Goal: Check status: Check status

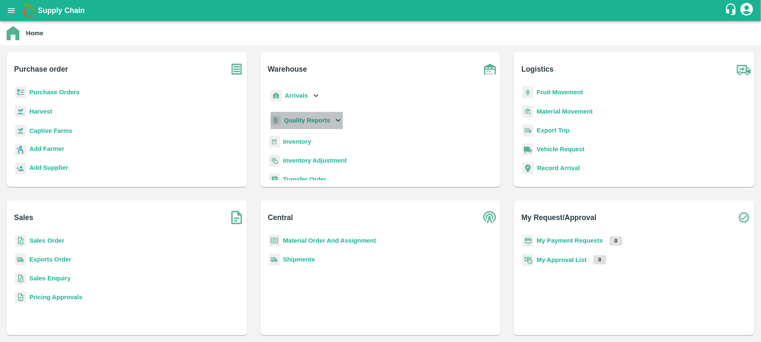
click at [309, 122] on b "Quality Reports" at bounding box center [307, 120] width 47 height 7
click at [306, 161] on span "Purchase Order" at bounding box center [313, 158] width 44 height 9
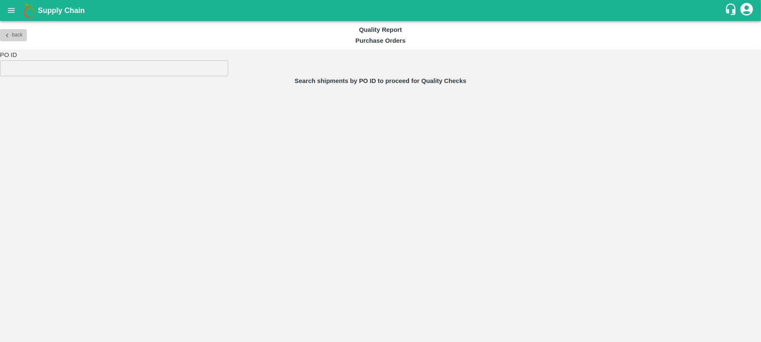
click at [5, 37] on icon "button" at bounding box center [7, 35] width 8 height 8
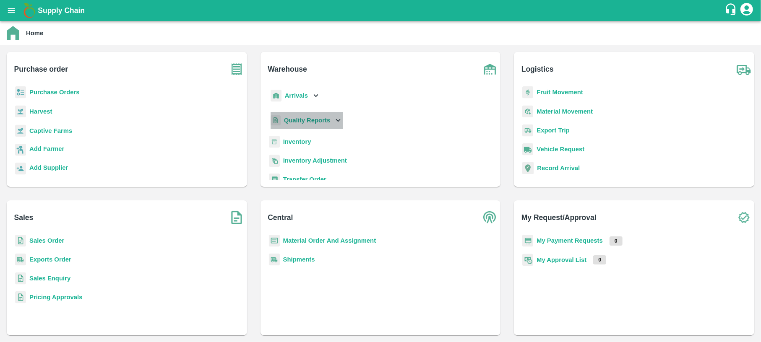
click at [316, 114] on div "Quality Reports" at bounding box center [306, 120] width 74 height 17
click at [308, 140] on span "Warehouse" at bounding box center [306, 138] width 31 height 9
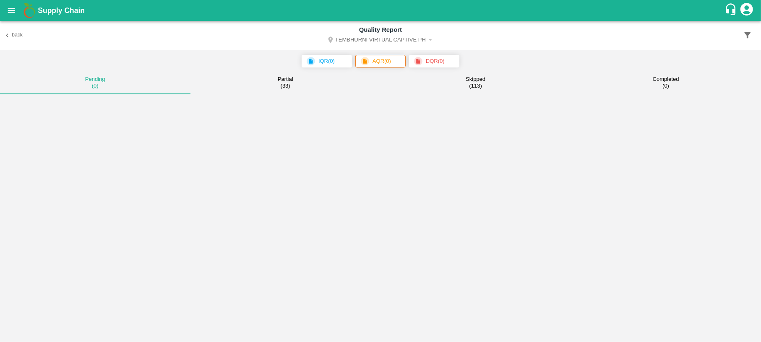
click at [432, 39] on icon "Select DC" at bounding box center [431, 40] width 8 height 8
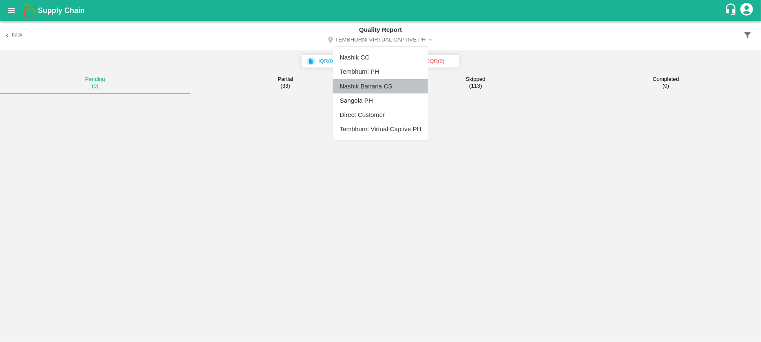
click at [367, 87] on li "Nashik Banana CS" at bounding box center [380, 86] width 95 height 14
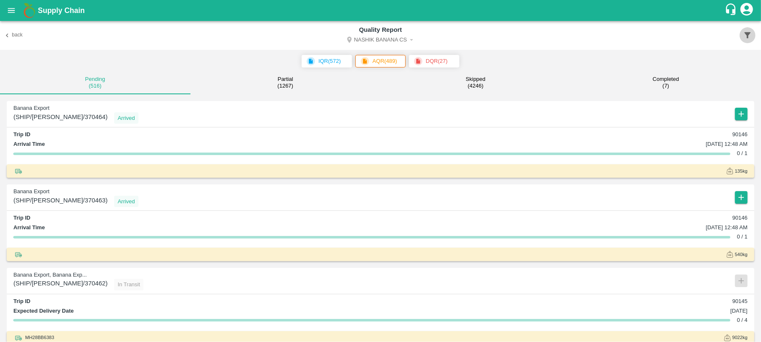
click at [744, 32] on icon "button" at bounding box center [747, 35] width 9 height 9
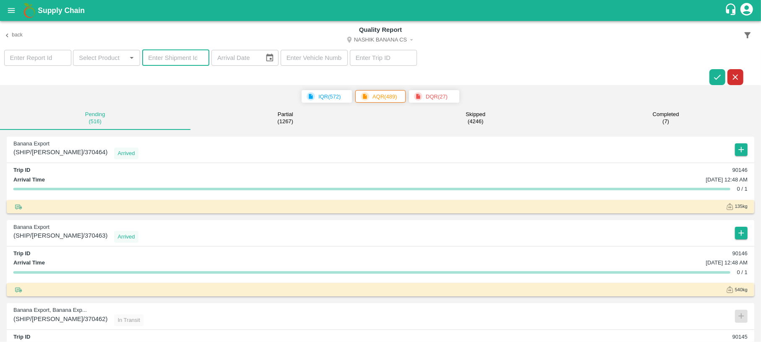
click at [173, 54] on input "number" at bounding box center [175, 58] width 67 height 16
paste input "368815"
click at [714, 78] on icon "button" at bounding box center [717, 77] width 9 height 9
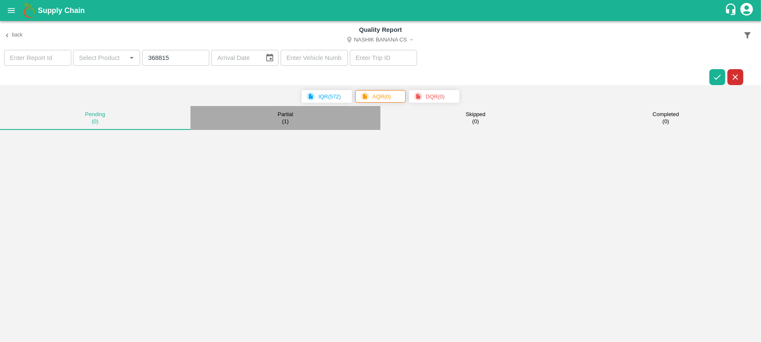
click at [290, 120] on div "Partial ( 1 )" at bounding box center [286, 118] width 16 height 14
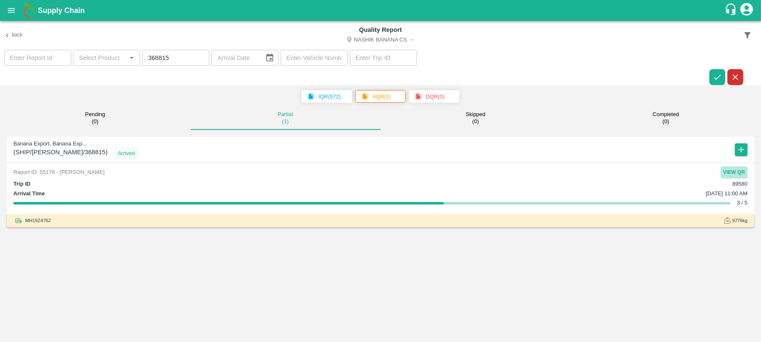
click at [742, 174] on button "View QR" at bounding box center [734, 173] width 27 height 12
drag, startPoint x: 172, startPoint y: 54, endPoint x: 85, endPoint y: 63, distance: 87.8
click at [85, 63] on section "​ ​ 368815 ​ ​ ​ ​" at bounding box center [380, 68] width 761 height 36
paste input "906"
click at [713, 75] on icon "button" at bounding box center [717, 77] width 9 height 9
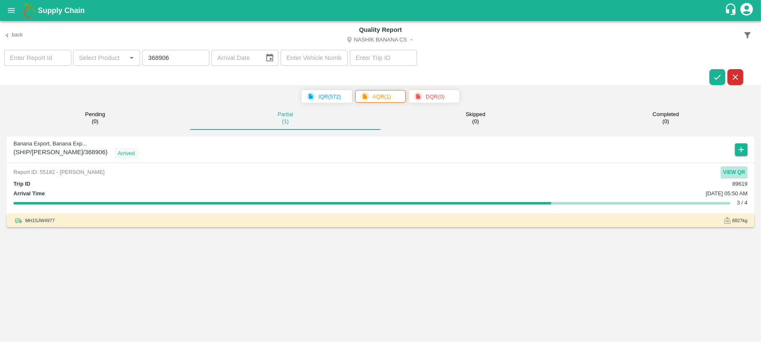
click at [731, 172] on button "View QR" at bounding box center [734, 173] width 27 height 12
drag, startPoint x: 181, startPoint y: 60, endPoint x: 57, endPoint y: 60, distance: 123.3
click at [57, 60] on section "​ ​ 368906 ​ ​ ​ ​" at bounding box center [380, 68] width 761 height 36
paste input "9084"
click at [719, 71] on button "button" at bounding box center [717, 77] width 16 height 16
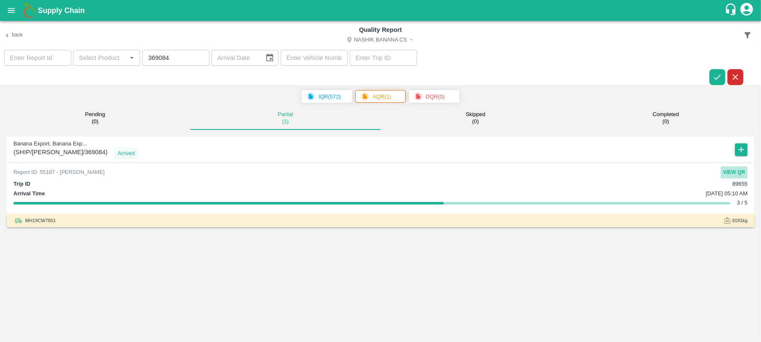
click at [741, 169] on button "View QR" at bounding box center [734, 173] width 27 height 12
drag, startPoint x: 175, startPoint y: 63, endPoint x: 119, endPoint y: 63, distance: 56.2
click at [119, 63] on section "​ ​ 369084 ​ ​ ​ ​" at bounding box center [380, 68] width 761 height 36
paste input "70176"
click at [713, 80] on icon "button" at bounding box center [717, 77] width 9 height 9
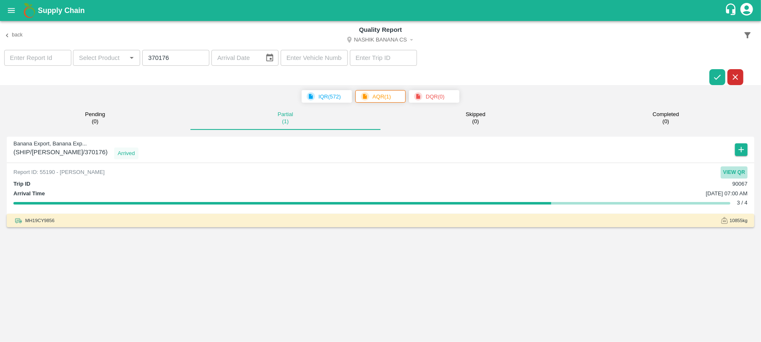
click at [731, 172] on button "View QR" at bounding box center [734, 173] width 27 height 12
drag, startPoint x: 174, startPoint y: 58, endPoint x: 93, endPoint y: 81, distance: 84.3
click at [93, 81] on section "​ ​ 370176 ​ ​ ​ ​" at bounding box center [380, 68] width 761 height 36
paste input "3"
click at [713, 75] on icon "button" at bounding box center [717, 77] width 9 height 9
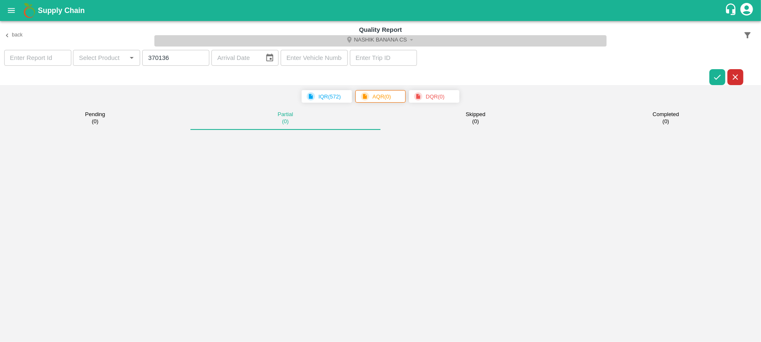
click at [407, 36] on button "Nashik Banana CS" at bounding box center [380, 40] width 453 height 11
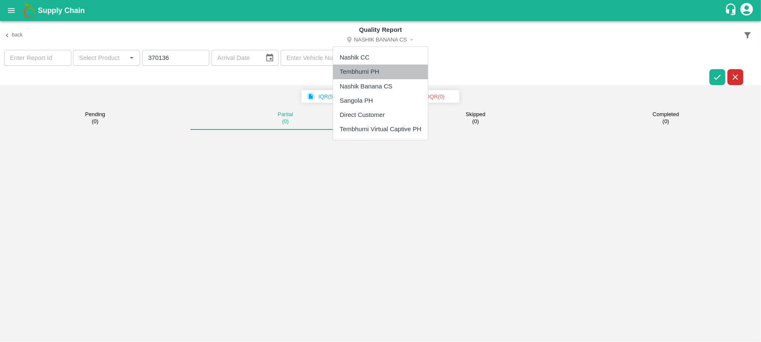
click at [379, 72] on li "Tembhurni PH" at bounding box center [380, 72] width 95 height 14
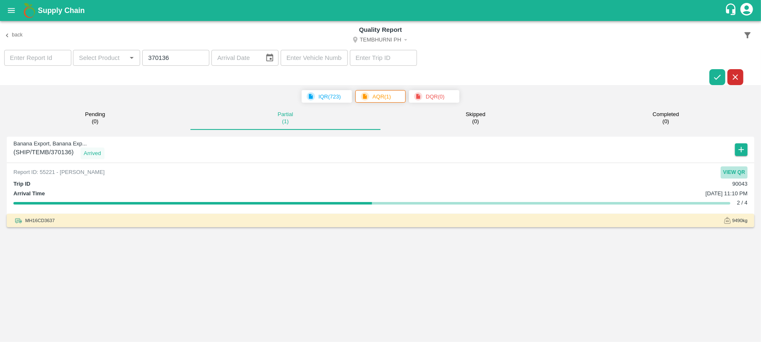
click at [737, 170] on button "View QR" at bounding box center [734, 173] width 27 height 12
drag, startPoint x: 177, startPoint y: 56, endPoint x: 70, endPoint y: 81, distance: 109.2
click at [70, 81] on section "​ ​ 370136 ​ ​ ​ ​" at bounding box center [380, 68] width 761 height 36
paste input "69910"
click at [716, 79] on icon "button" at bounding box center [717, 77] width 7 height 5
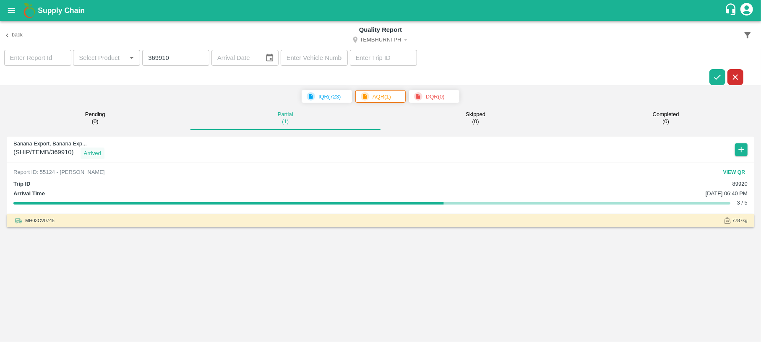
click at [740, 171] on button "View QR" at bounding box center [734, 173] width 27 height 12
drag, startPoint x: 187, startPoint y: 57, endPoint x: 81, endPoint y: 69, distance: 106.8
click at [81, 69] on section "​ ​ 369910 ​ ​ ​ ​" at bounding box center [380, 68] width 761 height 36
paste input "318"
click at [713, 78] on icon "button" at bounding box center [717, 77] width 9 height 9
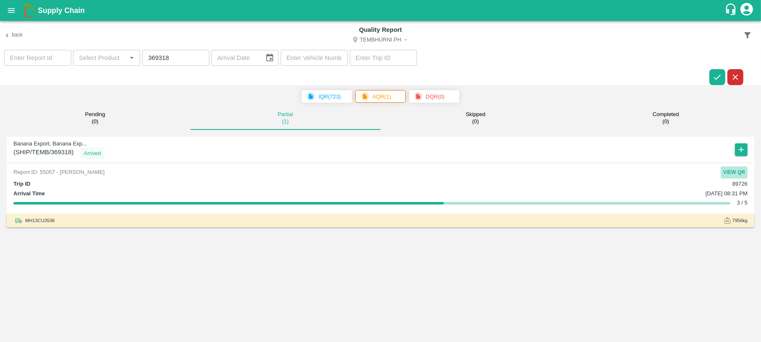
click at [734, 172] on button "View QR" at bounding box center [734, 173] width 27 height 12
drag, startPoint x: 173, startPoint y: 61, endPoint x: 105, endPoint y: 63, distance: 68.4
click at [105, 63] on section "​ ​ 369318 ​ ​ ​ ​" at bounding box center [380, 68] width 761 height 36
paste input "70063"
click at [714, 73] on icon "button" at bounding box center [717, 77] width 9 height 9
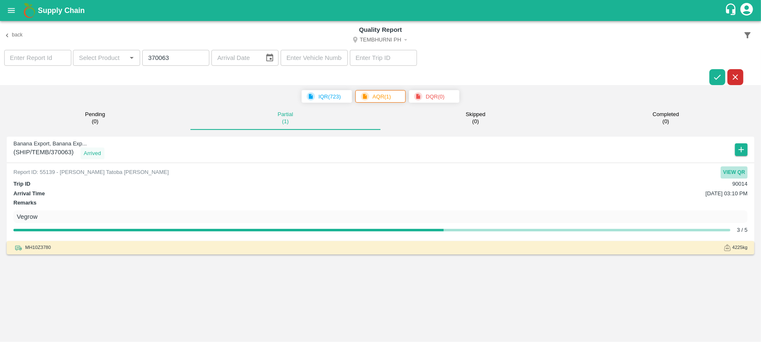
click at [742, 167] on button "View QR" at bounding box center [734, 173] width 27 height 12
drag, startPoint x: 183, startPoint y: 63, endPoint x: 90, endPoint y: 73, distance: 93.6
click at [90, 73] on section "​ ​ 370063 ​ ​ ​ ​" at bounding box center [380, 68] width 761 height 36
paste input "69905"
click at [717, 79] on icon "button" at bounding box center [717, 77] width 9 height 9
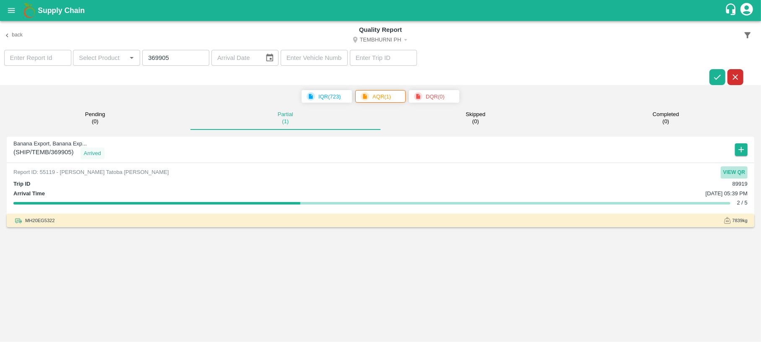
click at [735, 176] on button "View QR" at bounding box center [734, 173] width 27 height 12
drag, startPoint x: 170, startPoint y: 58, endPoint x: 88, endPoint y: 82, distance: 86.0
click at [88, 82] on section "​ ​ 369905 ​ ​ ​ ​" at bounding box center [380, 68] width 761 height 36
paste input "606"
click at [714, 81] on icon "button" at bounding box center [717, 77] width 9 height 9
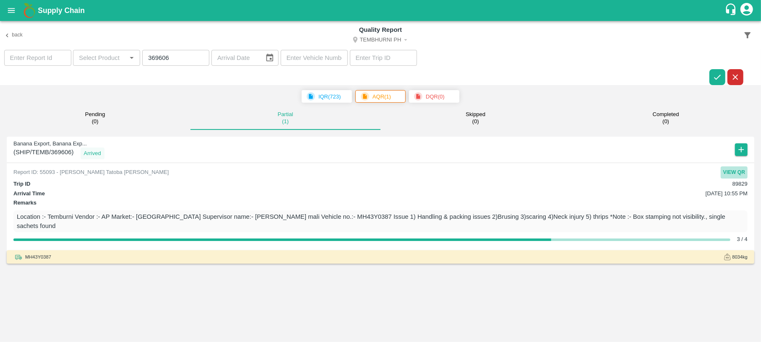
click at [727, 170] on button "View QR" at bounding box center [734, 173] width 27 height 12
drag, startPoint x: 191, startPoint y: 62, endPoint x: 108, endPoint y: 86, distance: 86.0
click at [108, 86] on div "Back Quality Report Tembhurni PH ​ ​ 369606 ​ ​ ​ ​ IQR ( 723 ) AQR ( 1 ) DQR (…" at bounding box center [380, 181] width 761 height 321
paste input "70083"
drag, startPoint x: 173, startPoint y: 61, endPoint x: 64, endPoint y: 78, distance: 110.8
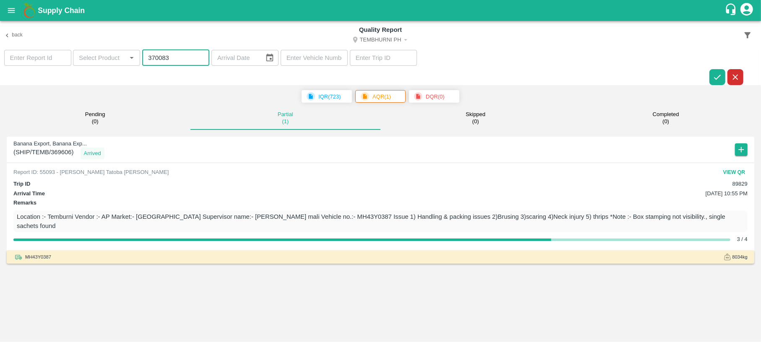
click at [64, 78] on section "​ ​ 370083 ​ ​ ​ ​" at bounding box center [380, 68] width 761 height 36
click at [723, 69] on button "button" at bounding box center [717, 77] width 16 height 16
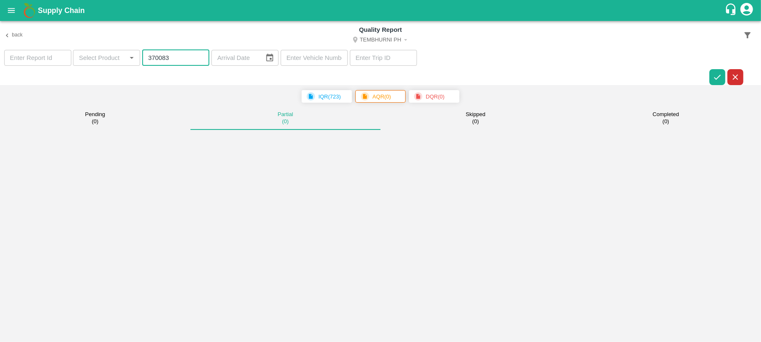
drag, startPoint x: 171, startPoint y: 59, endPoint x: 83, endPoint y: 74, distance: 89.4
click at [83, 74] on section "​ ​ 370083 ​ ​ ​ ​" at bounding box center [380, 68] width 761 height 36
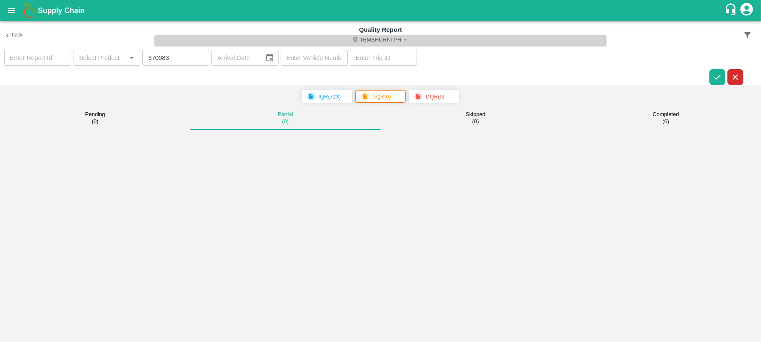
click at [395, 35] on button "Tembhurni PH" at bounding box center [380, 40] width 453 height 11
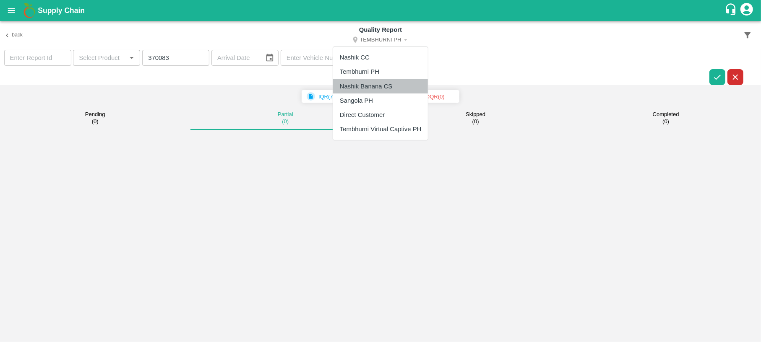
click at [394, 80] on li "Nashik Banana CS" at bounding box center [380, 86] width 95 height 14
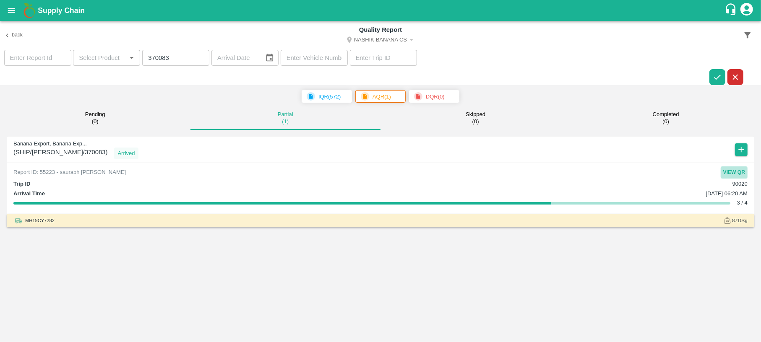
click at [730, 169] on button "View QR" at bounding box center [734, 173] width 27 height 12
drag, startPoint x: 172, startPoint y: 60, endPoint x: 91, endPoint y: 71, distance: 81.3
click at [91, 71] on section "​ ​ 370083 ​ ​ ​ ​" at bounding box center [380, 68] width 761 height 36
paste input "69914"
click at [719, 76] on icon "button" at bounding box center [717, 77] width 9 height 9
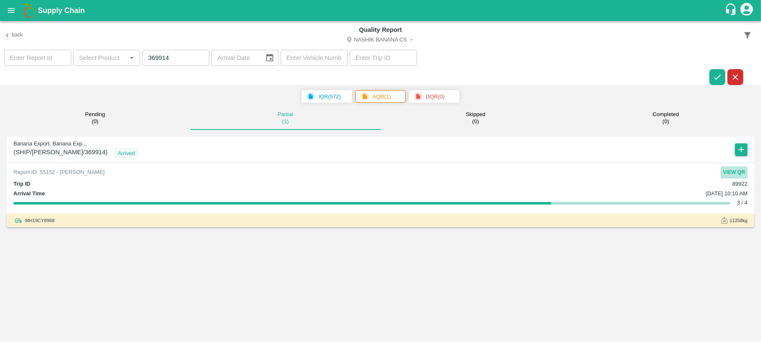
click at [732, 174] on button "View QR" at bounding box center [734, 173] width 27 height 12
drag, startPoint x: 178, startPoint y: 57, endPoint x: 94, endPoint y: 75, distance: 85.4
click at [94, 75] on section "​ ​ 369914 ​ ​ ​ ​" at bounding box center [380, 68] width 761 height 36
paste input "089"
click at [717, 79] on icon "button" at bounding box center [717, 77] width 7 height 5
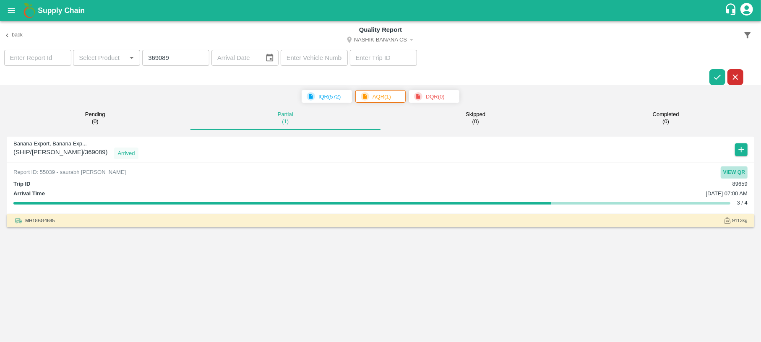
click at [736, 173] on button "View QR" at bounding box center [734, 173] width 27 height 12
drag, startPoint x: 185, startPoint y: 57, endPoint x: 89, endPoint y: 74, distance: 97.3
click at [89, 74] on section "​ ​ 369089 ​ ​ ​ ​" at bounding box center [380, 68] width 761 height 36
paste input "7814"
click at [711, 78] on button "button" at bounding box center [717, 77] width 16 height 16
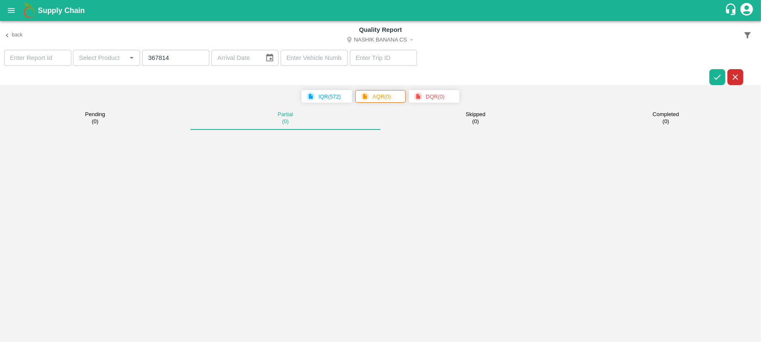
drag, startPoint x: 384, startPoint y: 37, endPoint x: 409, endPoint y: 42, distance: 25.3
click at [409, 42] on button "Nashik Banana CS" at bounding box center [380, 40] width 453 height 11
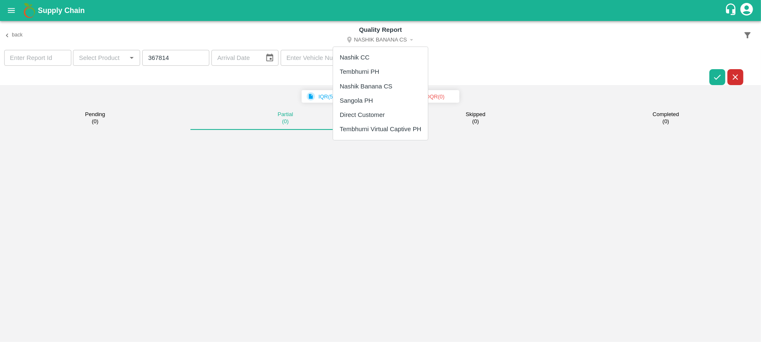
click at [409, 42] on div at bounding box center [380, 171] width 761 height 342
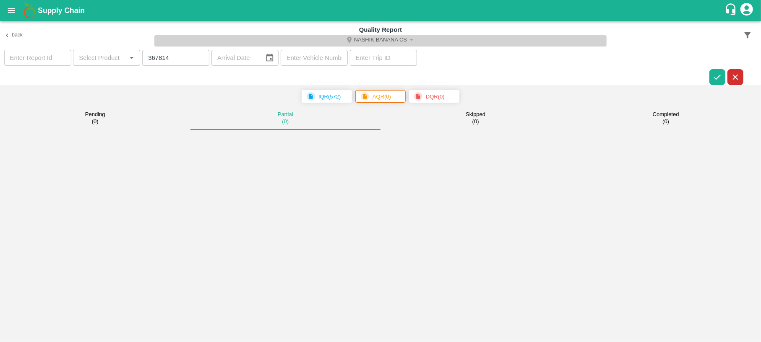
click at [407, 39] on button "Nashik Banana CS" at bounding box center [380, 40] width 453 height 11
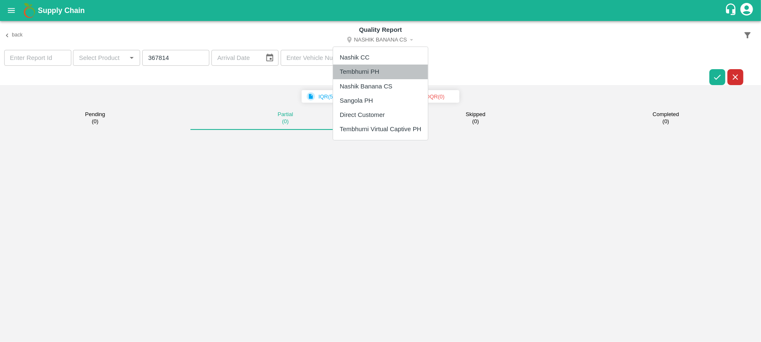
click at [391, 73] on li "Tembhurni PH" at bounding box center [380, 72] width 95 height 14
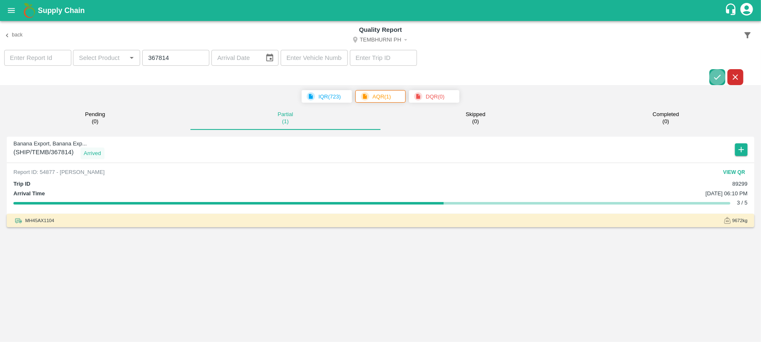
click at [714, 81] on icon "button" at bounding box center [717, 77] width 9 height 9
click at [738, 172] on button "View QR" at bounding box center [734, 173] width 27 height 12
drag, startPoint x: 178, startPoint y: 61, endPoint x: 101, endPoint y: 89, distance: 82.4
click at [101, 89] on div "Back Quality Report Tembhurni PH ​ ​ 367814 ​ ​ ​ ​ IQR ( 723 ) AQR ( 1 ) DQR (…" at bounding box center [380, 181] width 761 height 321
paste input "8869"
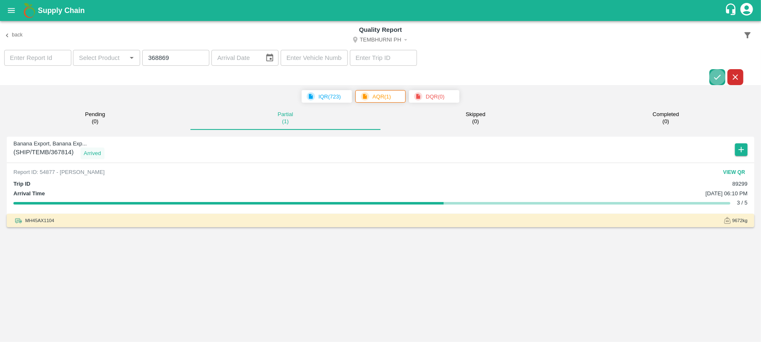
click at [716, 84] on button "button" at bounding box center [717, 77] width 16 height 16
click at [743, 167] on button "View QR" at bounding box center [734, 173] width 27 height 12
drag, startPoint x: 187, startPoint y: 54, endPoint x: 117, endPoint y: 62, distance: 70.0
click at [117, 62] on section "​ ​ 368869 ​ ​ ​ ​" at bounding box center [380, 68] width 761 height 36
paste input "52"
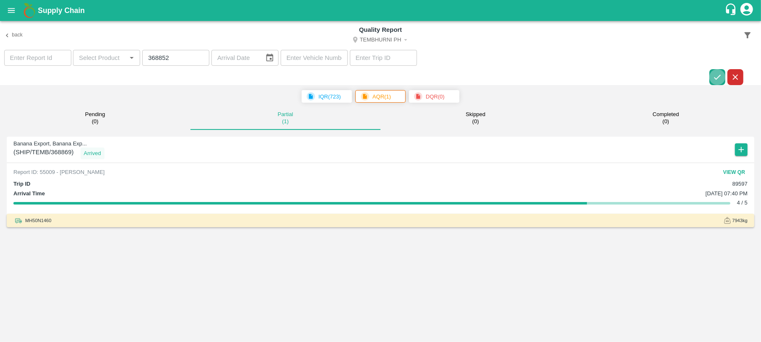
click at [717, 84] on button "button" at bounding box center [717, 77] width 16 height 16
click at [740, 172] on button "View QR" at bounding box center [734, 173] width 27 height 12
drag, startPoint x: 182, startPoint y: 62, endPoint x: 126, endPoint y: 58, distance: 55.9
click at [126, 58] on section "​ ​ 368852 ​ ​ ​ ​" at bounding box center [380, 68] width 761 height 36
click at [740, 168] on button "View QR" at bounding box center [734, 173] width 27 height 12
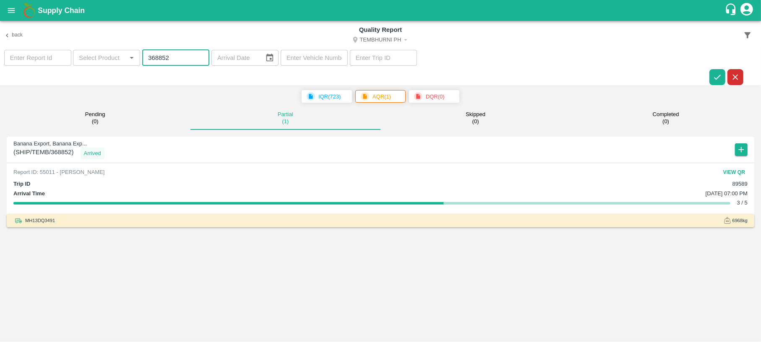
drag, startPoint x: 178, startPoint y: 57, endPoint x: 117, endPoint y: 61, distance: 60.9
click at [117, 61] on section "​ ​ 368852 ​ ​ ​ ​" at bounding box center [380, 68] width 761 height 36
paste input "557"
click at [718, 69] on button "button" at bounding box center [717, 77] width 16 height 16
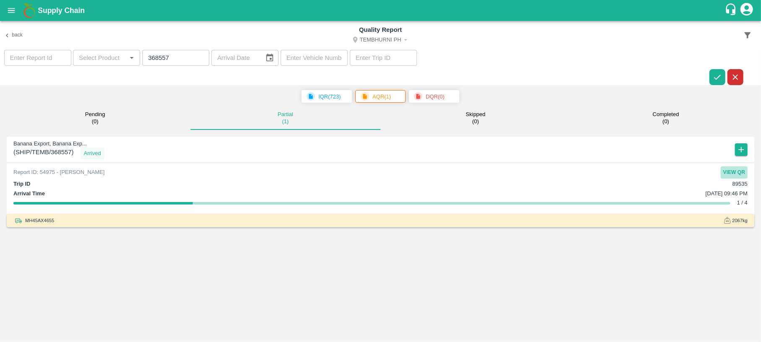
click at [730, 172] on button "View QR" at bounding box center [734, 173] width 27 height 12
drag, startPoint x: 176, startPoint y: 59, endPoint x: 31, endPoint y: 101, distance: 151.0
click at [31, 101] on div "Back Quality Report Tembhurni PH ​ ​ 368557 ​ ​ ​ ​ IQR ( 723 ) AQR ( 1 ) DQR (…" at bounding box center [380, 181] width 761 height 321
paste input "122"
click at [718, 74] on icon "button" at bounding box center [717, 77] width 9 height 9
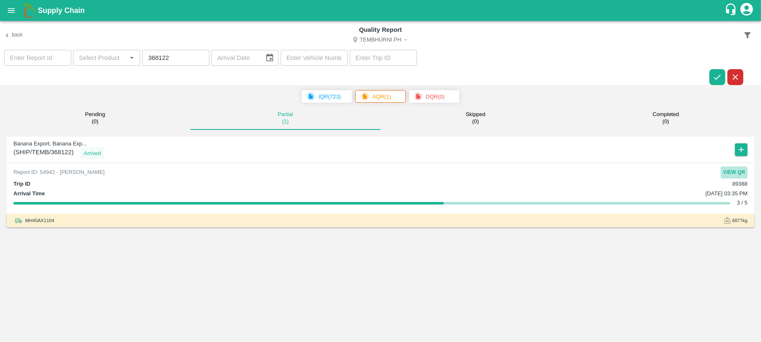
click at [730, 175] on button "View QR" at bounding box center [734, 173] width 27 height 12
drag, startPoint x: 185, startPoint y: 60, endPoint x: 76, endPoint y: 51, distance: 109.5
click at [76, 51] on section "​ ​ 368122 ​ ​ ​ ​" at bounding box center [380, 68] width 761 height 36
paste input "9961"
type input "369961"
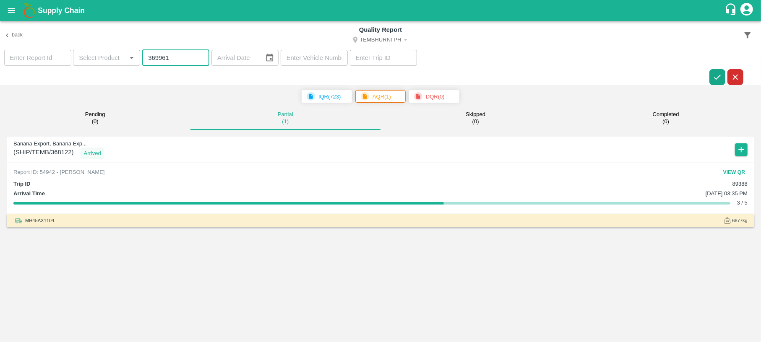
click at [713, 73] on icon "button" at bounding box center [717, 77] width 9 height 9
click at [731, 169] on button "View QR" at bounding box center [734, 173] width 27 height 12
click at [740, 151] on icon "button" at bounding box center [741, 149] width 9 height 9
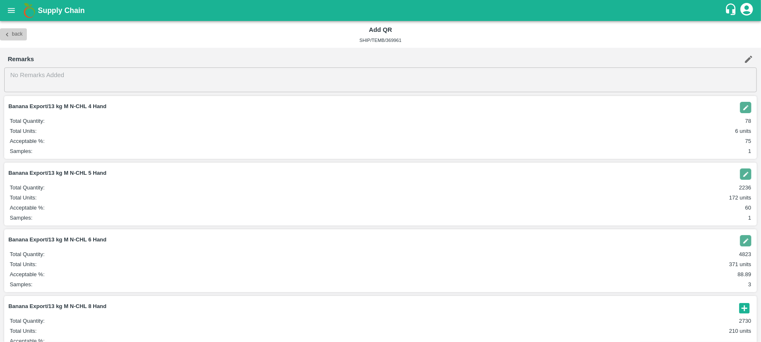
click at [5, 33] on icon "button" at bounding box center [7, 35] width 8 height 8
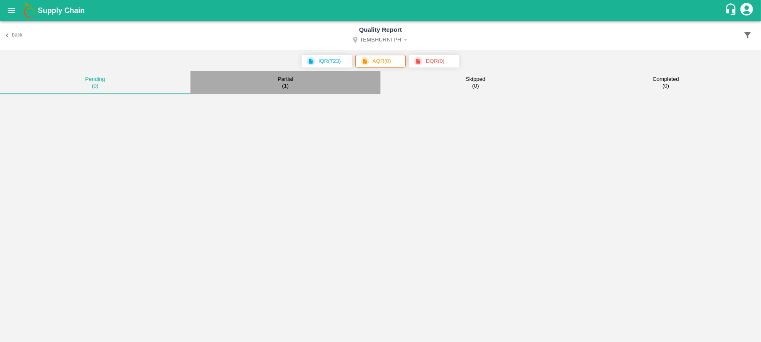
click at [284, 93] on button "Partial ( 1 )" at bounding box center [285, 83] width 190 height 24
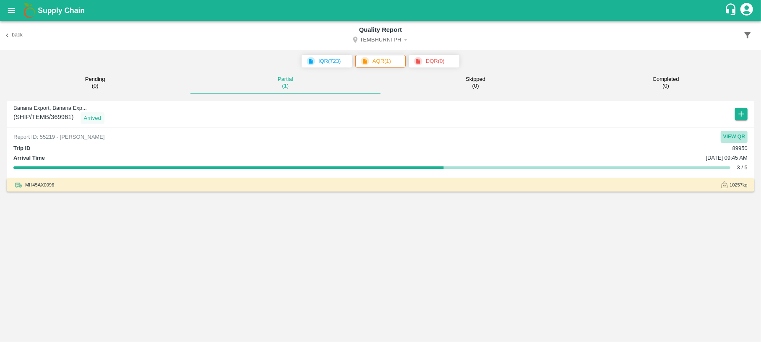
click at [728, 136] on button "View QR" at bounding box center [734, 137] width 27 height 12
click at [10, 35] on icon "button" at bounding box center [7, 35] width 8 height 8
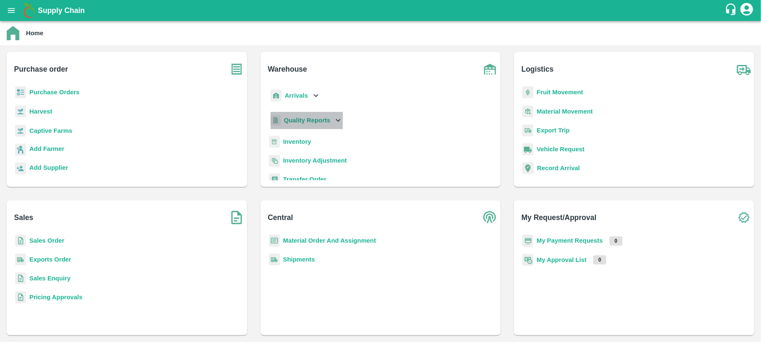
click at [284, 115] on div "Quality Reports" at bounding box center [306, 120] width 74 height 17
click at [301, 138] on span "Warehouse" at bounding box center [306, 138] width 31 height 9
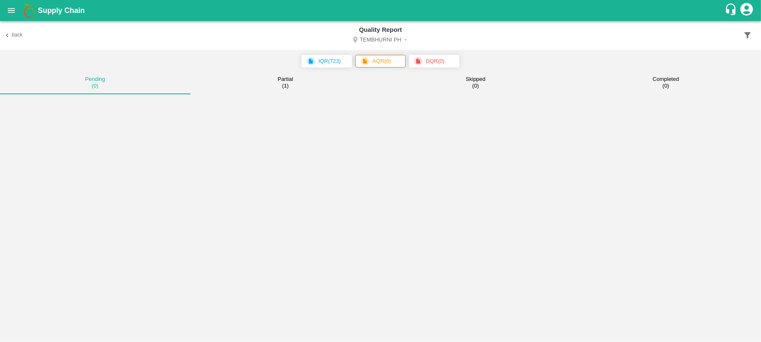
click at [395, 58] on span "AQR ( 0 )" at bounding box center [380, 61] width 50 height 13
click at [744, 33] on icon "button" at bounding box center [747, 35] width 9 height 9
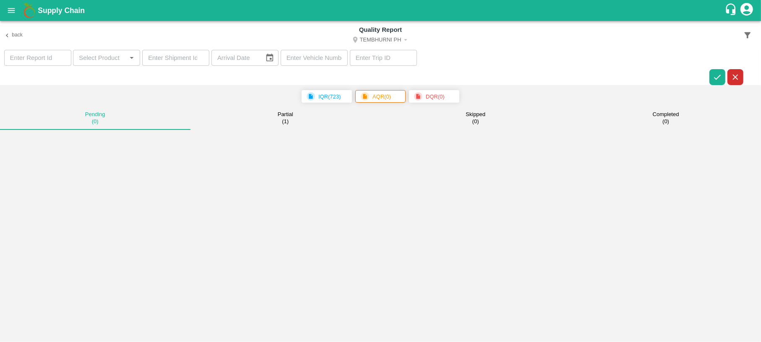
click at [176, 56] on input "number" at bounding box center [175, 58] width 67 height 16
paste input "369634"
click at [719, 81] on icon "button" at bounding box center [717, 77] width 9 height 9
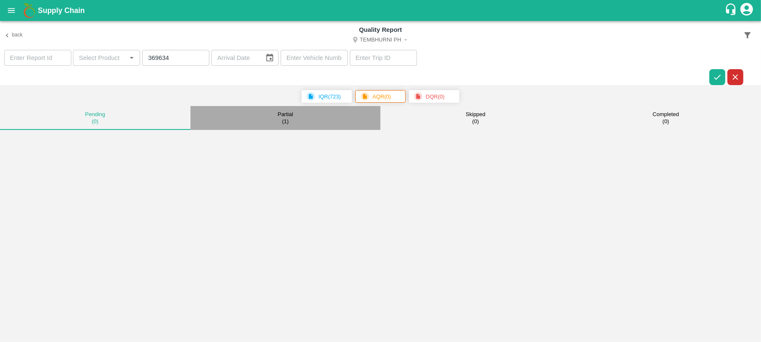
click at [293, 119] on button "Partial ( 1 )" at bounding box center [285, 118] width 190 height 24
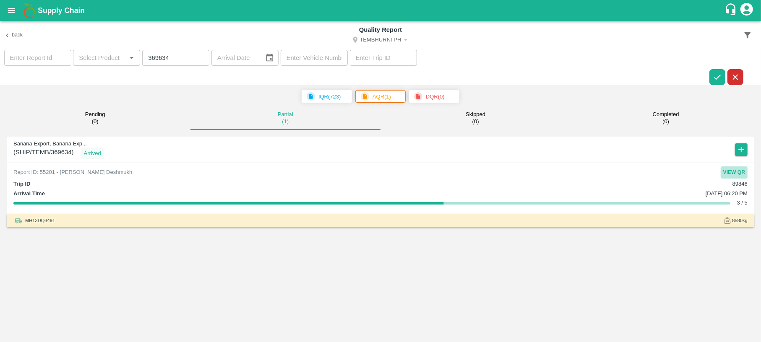
click at [730, 172] on button "View QR" at bounding box center [734, 173] width 27 height 12
drag, startPoint x: 186, startPoint y: 61, endPoint x: 91, endPoint y: 76, distance: 96.3
click at [91, 76] on section "​ ​ 369634 ​ ​ ​ ​" at bounding box center [380, 68] width 761 height 36
paste input "293"
type input "369293"
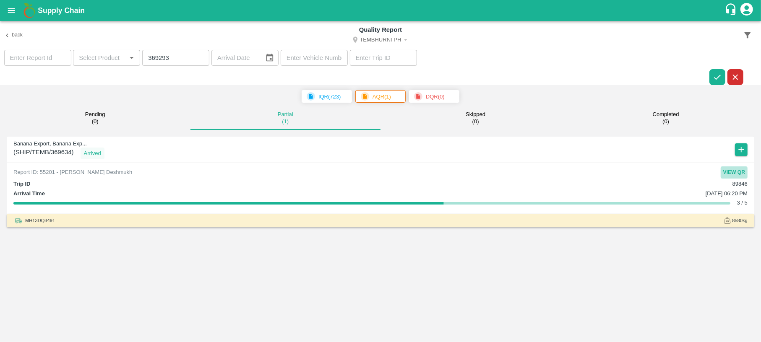
click at [740, 172] on button "View QR" at bounding box center [734, 173] width 27 height 12
drag, startPoint x: 167, startPoint y: 54, endPoint x: 125, endPoint y: 56, distance: 42.4
click at [125, 56] on section "​ ​ 369293 ​ ​ ​ ​" at bounding box center [380, 68] width 761 height 36
click at [717, 71] on button "button" at bounding box center [717, 77] width 16 height 16
click at [735, 170] on button "View QR" at bounding box center [734, 173] width 27 height 12
